Goal: Task Accomplishment & Management: Use online tool/utility

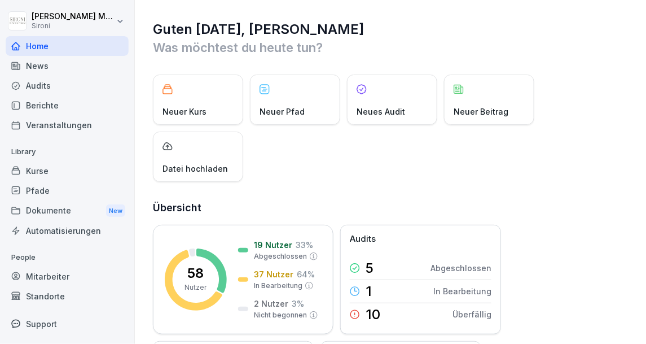
click at [36, 172] on div "Kurse" at bounding box center [67, 171] width 123 height 20
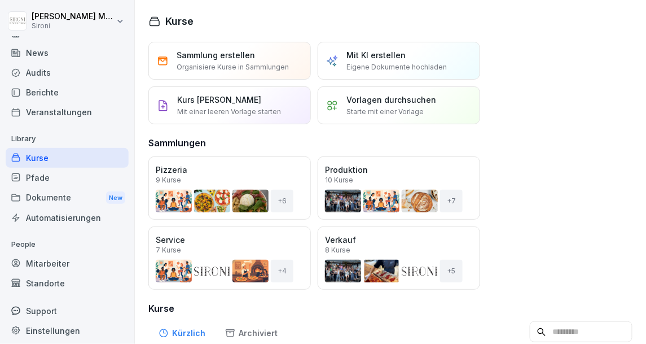
scroll to position [18, 0]
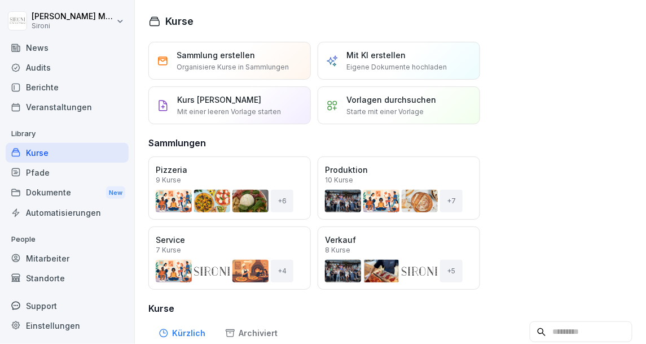
click at [38, 67] on div "Audits" at bounding box center [67, 68] width 123 height 20
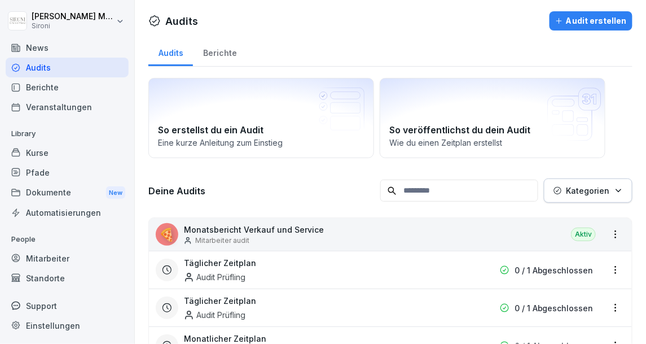
click at [36, 155] on div "Kurse" at bounding box center [67, 153] width 123 height 20
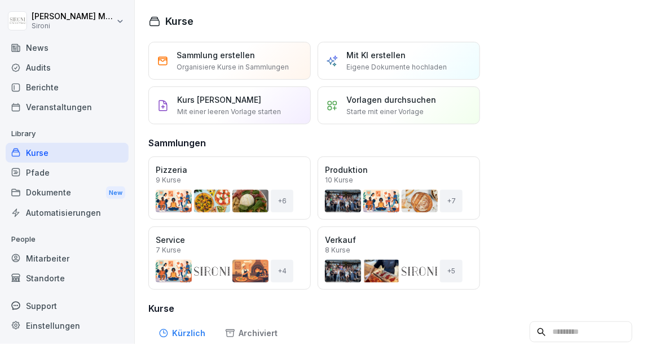
click at [37, 69] on div "Audits" at bounding box center [67, 68] width 123 height 20
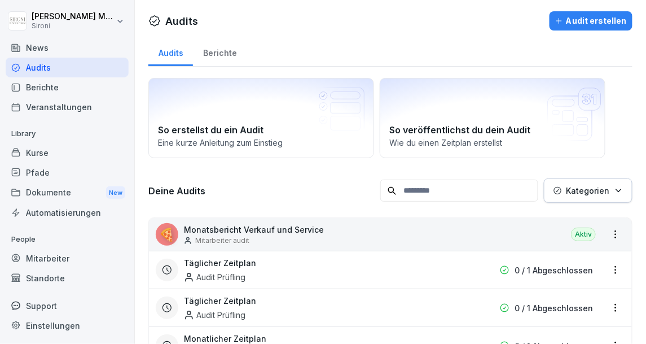
click at [276, 230] on p "Monatsbericht Verkauf und Service" at bounding box center [254, 230] width 140 height 12
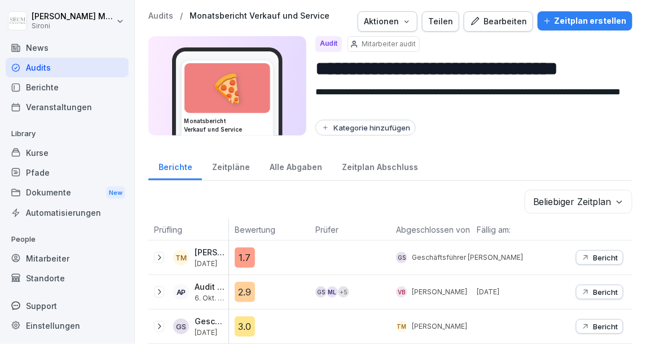
click at [519, 25] on div "Bearbeiten" at bounding box center [498, 21] width 57 height 12
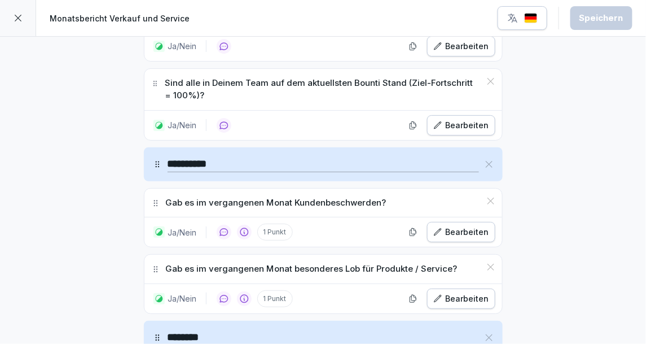
scroll to position [1012, 0]
click at [19, 18] on icon at bounding box center [18, 18] width 9 height 9
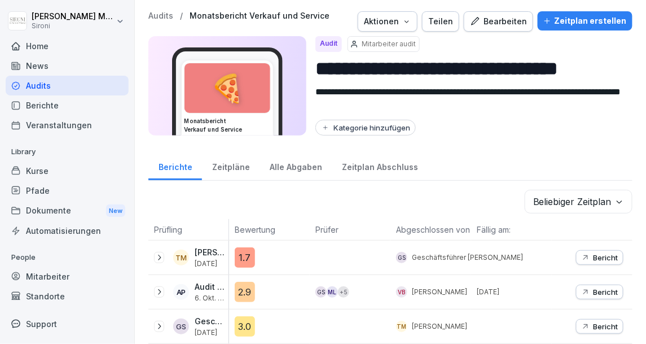
click at [156, 10] on div "**********" at bounding box center [391, 172] width 512 height 344
click at [156, 11] on p "Audits" at bounding box center [160, 16] width 25 height 10
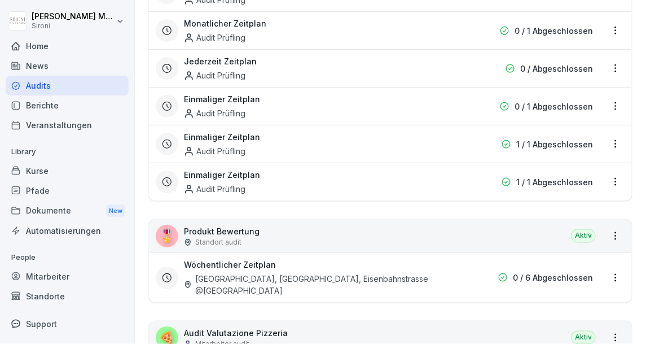
scroll to position [373, 0]
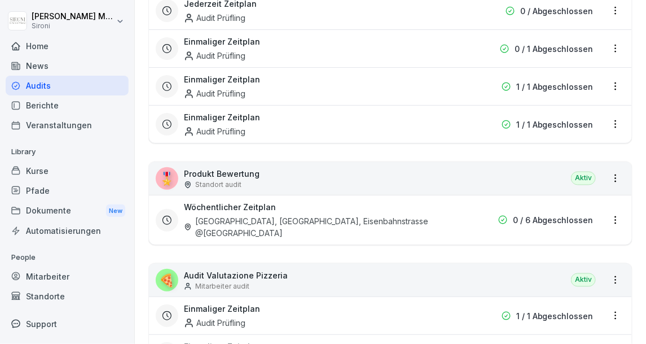
click at [343, 269] on div "🍕 Audit Valutazione Pizzeria Mitarbeiter audit Aktiv" at bounding box center [390, 280] width 483 height 33
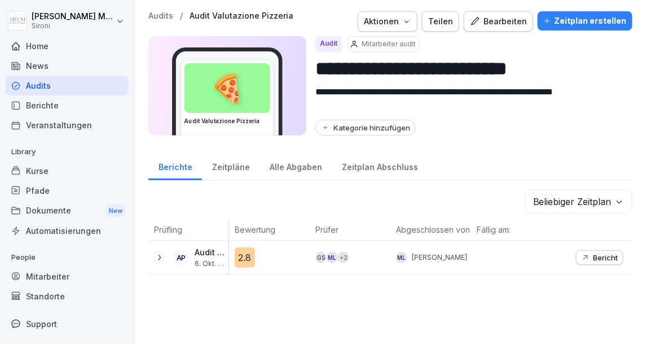
click at [512, 24] on div "Bearbeiten" at bounding box center [498, 21] width 57 height 12
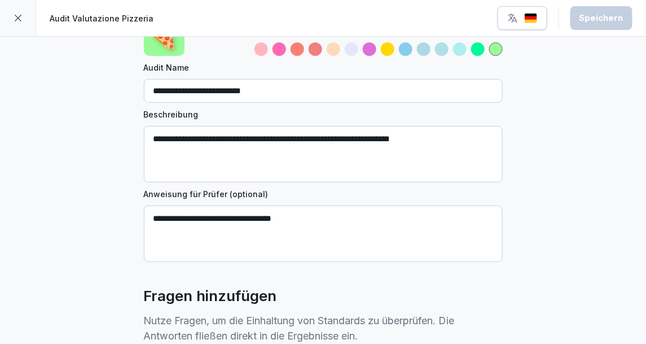
scroll to position [66, 0]
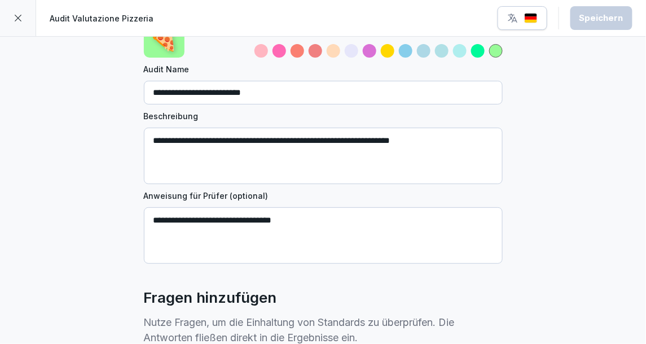
click at [13, 23] on div at bounding box center [18, 18] width 36 height 36
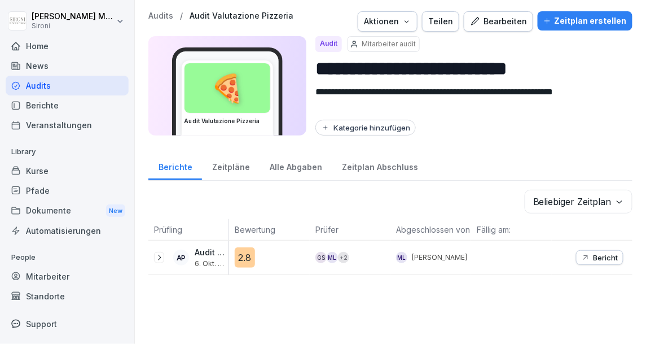
click at [40, 170] on div "Kurse" at bounding box center [67, 171] width 123 height 20
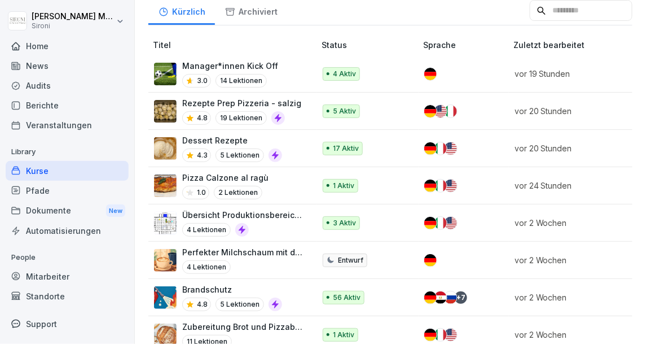
scroll to position [321, 0]
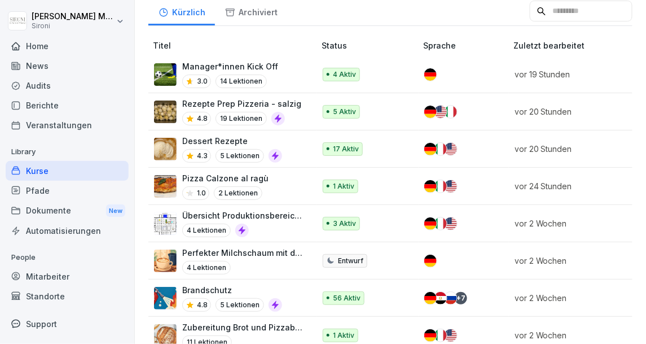
click at [219, 58] on td "Manager*innen Kick Off 3.0 14 Lektionen" at bounding box center [232, 74] width 169 height 37
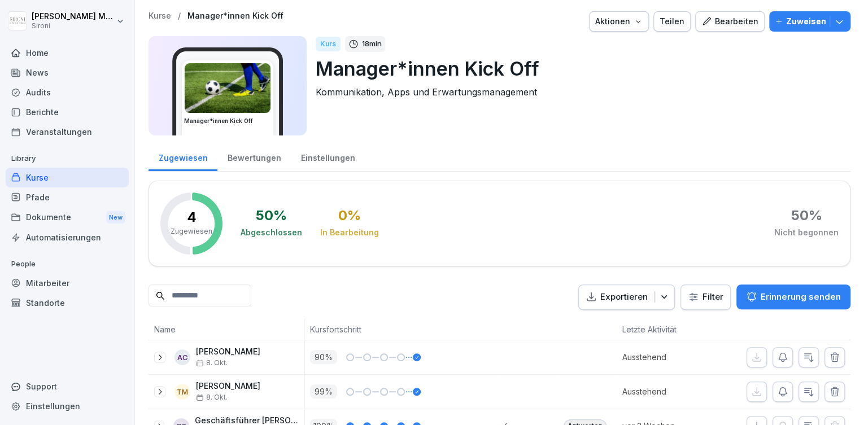
click at [646, 18] on div "Bearbeiten" at bounding box center [729, 21] width 57 height 12
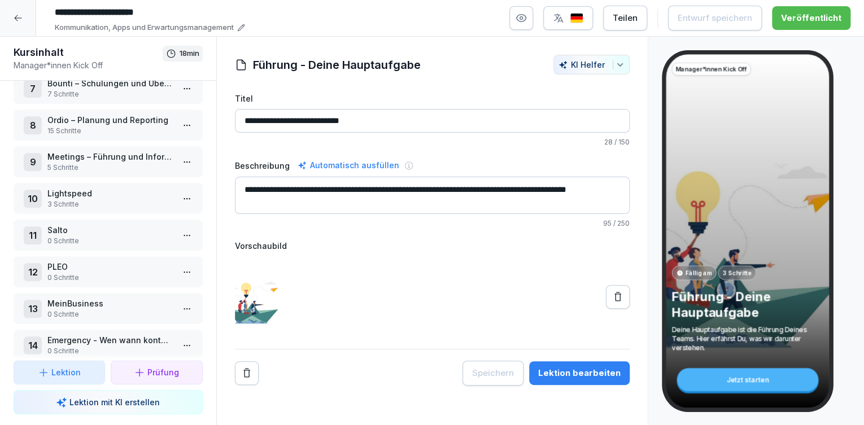
scroll to position [248, 0]
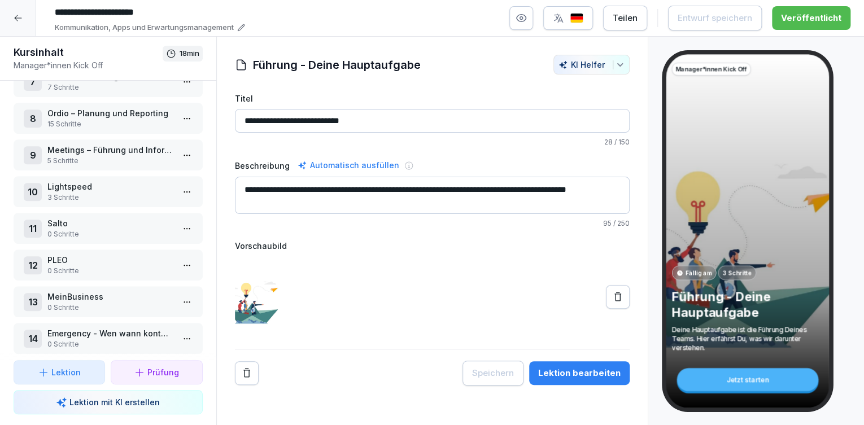
click at [74, 222] on p "Salto" at bounding box center [110, 223] width 126 height 12
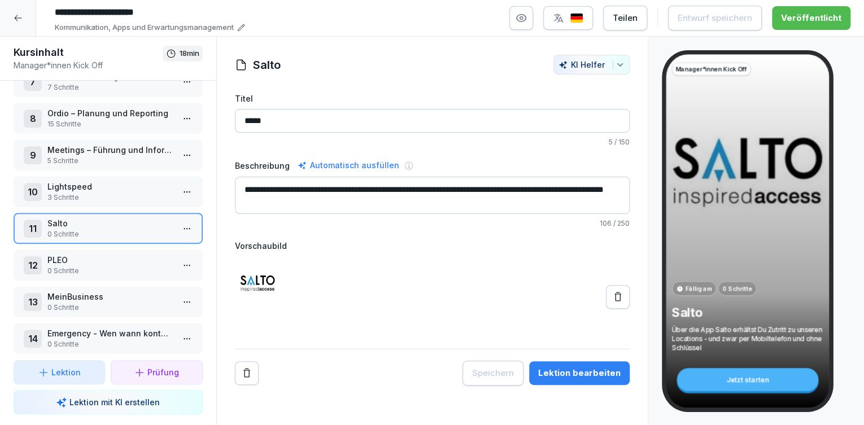
click at [75, 254] on p "PLEO" at bounding box center [110, 260] width 126 height 12
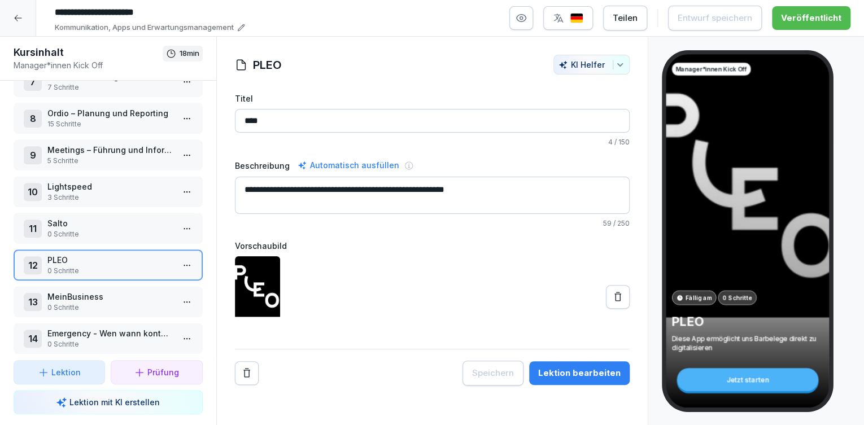
click at [73, 307] on div "13 MeinBusiness 0 Schritte" at bounding box center [108, 301] width 189 height 31
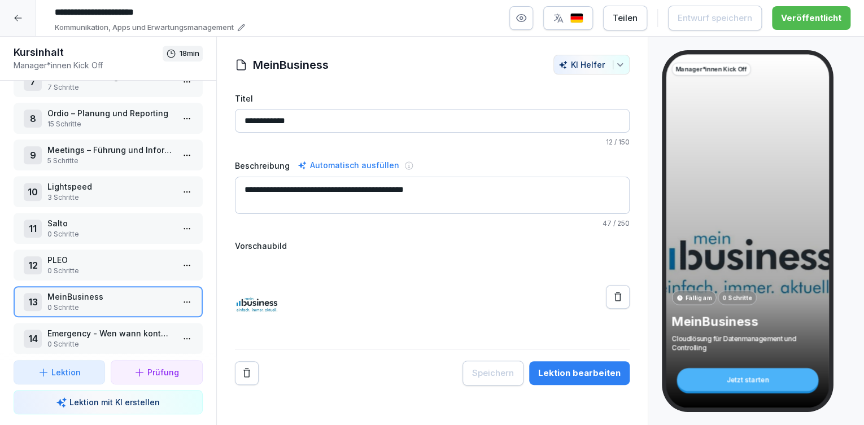
click at [67, 339] on p "0 Schritte" at bounding box center [110, 344] width 126 height 10
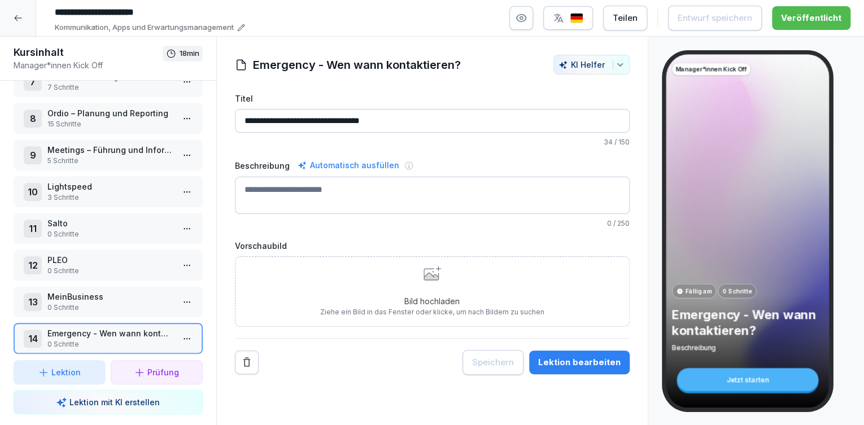
click at [91, 266] on p "0 Schritte" at bounding box center [110, 271] width 126 height 10
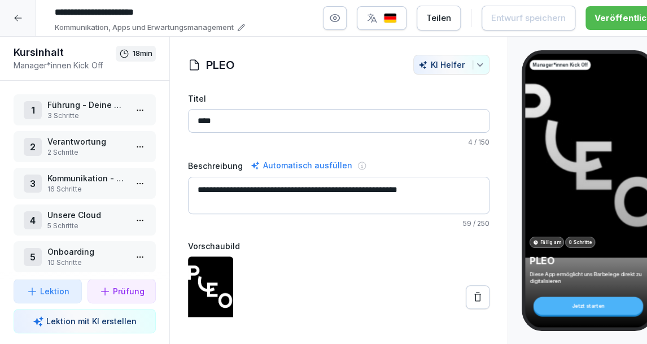
click at [437, 20] on div "Teilen" at bounding box center [438, 18] width 25 height 12
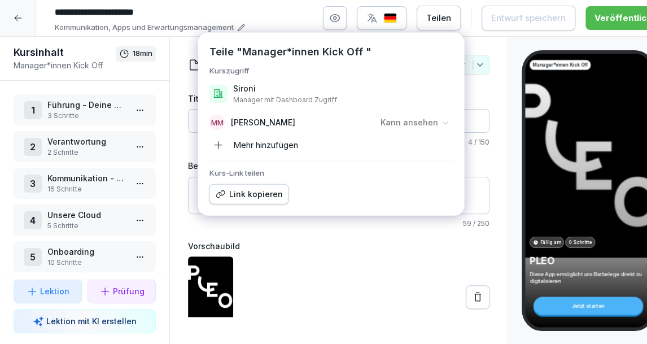
click at [437, 20] on div "Teilen" at bounding box center [438, 18] width 25 height 12
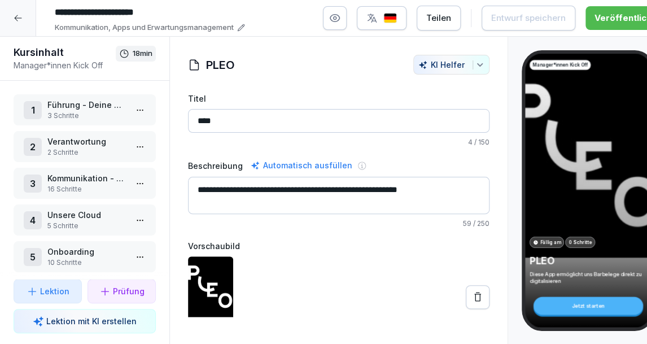
click at [437, 20] on div "Teilen" at bounding box center [438, 18] width 25 height 12
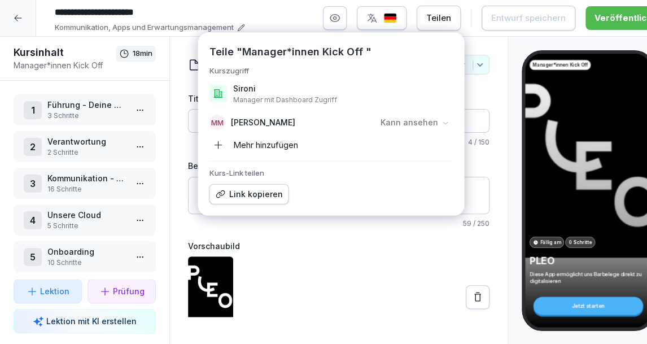
click at [254, 149] on div "Mehr hinzufügen" at bounding box center [253, 145] width 89 height 18
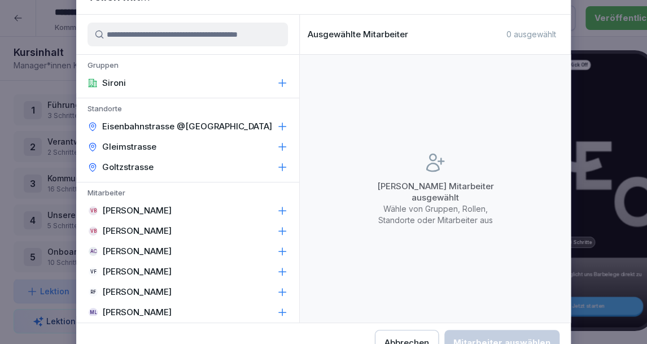
click at [183, 38] on input at bounding box center [188, 35] width 200 height 24
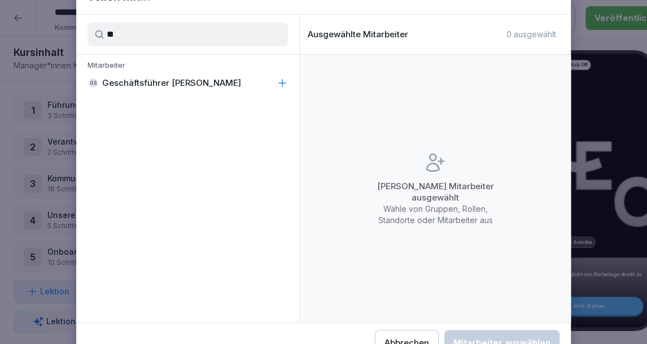
type input "**"
click at [176, 84] on p "Geschäftsführer [PERSON_NAME]" at bounding box center [171, 82] width 139 height 11
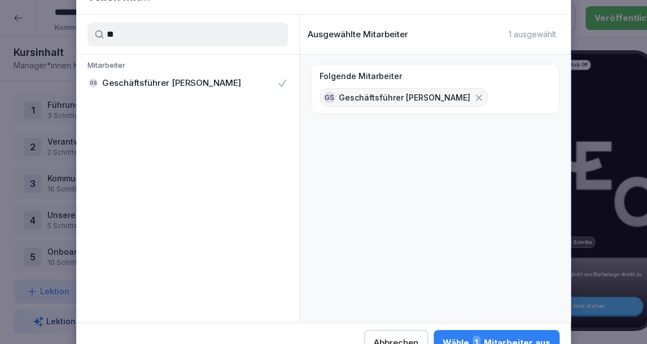
click at [477, 339] on span "1" at bounding box center [477, 342] width 8 height 15
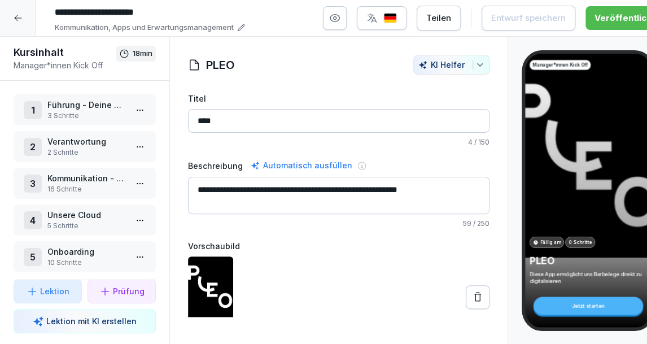
click at [15, 19] on icon at bounding box center [17, 18] width 7 height 6
